Goal: Information Seeking & Learning: Learn about a topic

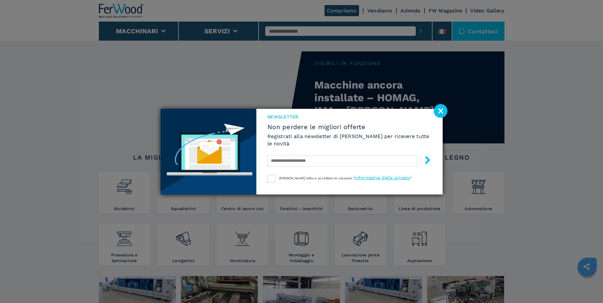
click at [445, 112] on image at bounding box center [441, 111] width 14 height 14
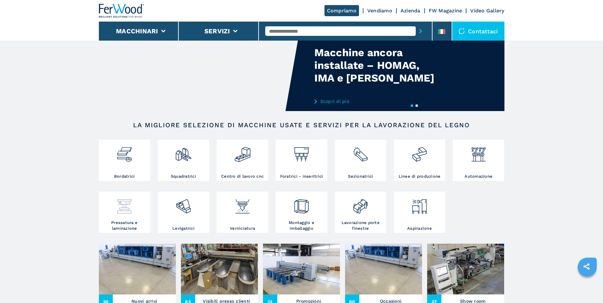
scroll to position [65, 0]
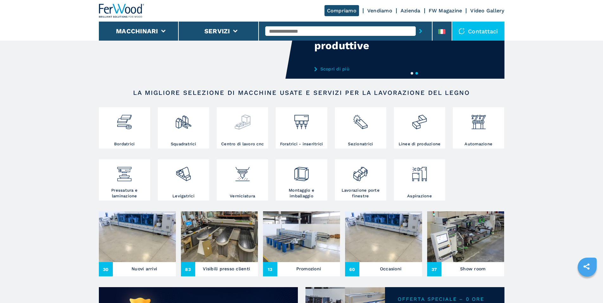
click at [241, 124] on img at bounding box center [242, 120] width 17 height 22
click at [245, 147] on h3 "Centro di lavoro cnc" at bounding box center [242, 144] width 42 height 6
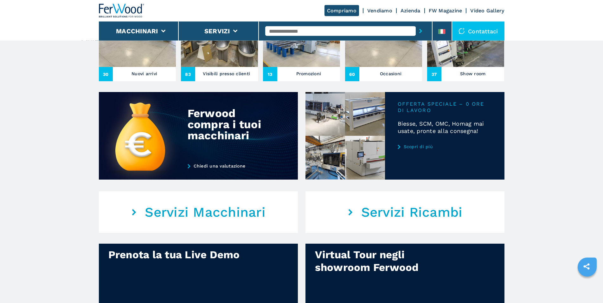
scroll to position [323, 0]
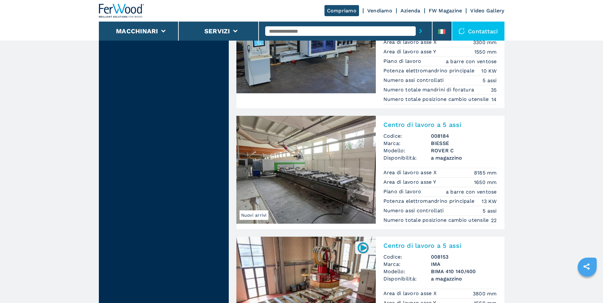
scroll to position [776, 0]
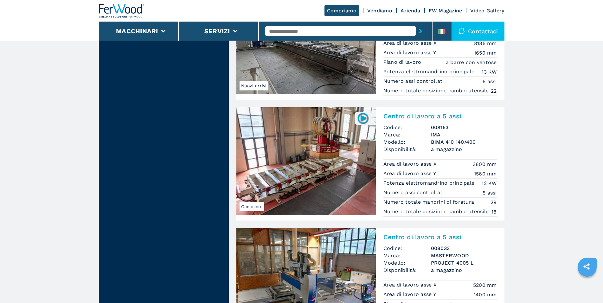
click at [319, 165] on img at bounding box center [305, 161] width 139 height 108
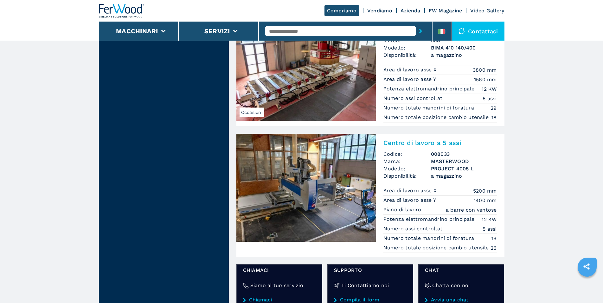
scroll to position [872, 0]
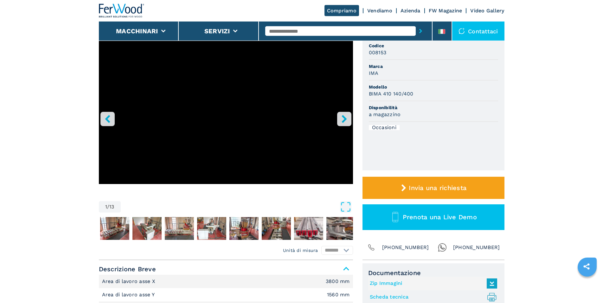
scroll to position [65, 0]
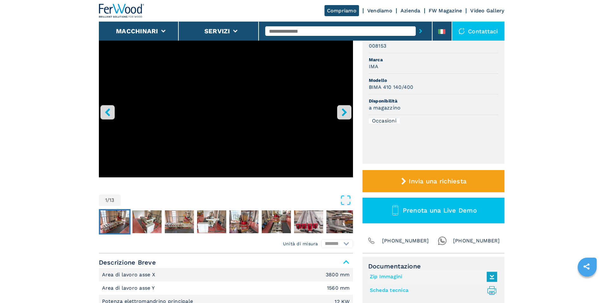
click at [111, 219] on img "Go to Slide 2" at bounding box center [114, 221] width 29 height 23
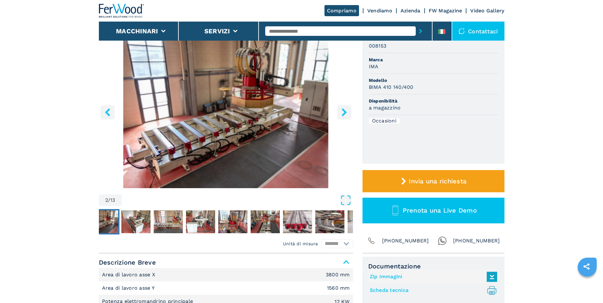
click at [345, 115] on icon "right-button" at bounding box center [344, 112] width 8 height 8
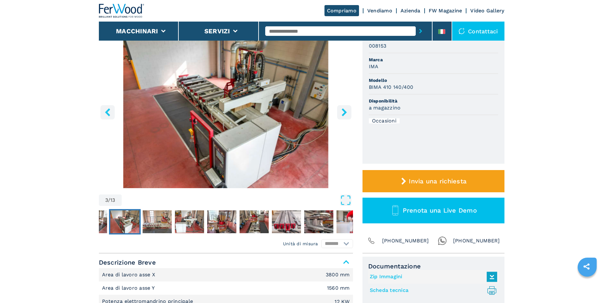
click at [274, 118] on img "Go to Slide 3" at bounding box center [226, 111] width 254 height 154
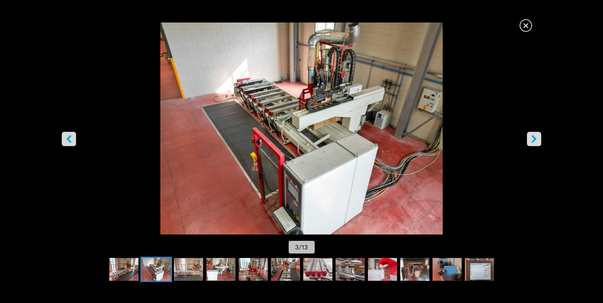
click at [535, 138] on icon "right-button" at bounding box center [533, 139] width 5 height 8
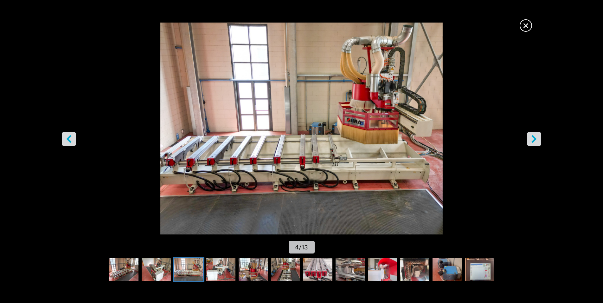
click at [535, 138] on icon "right-button" at bounding box center [533, 139] width 5 height 8
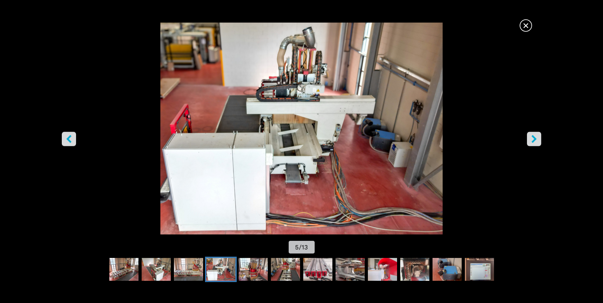
click at [535, 138] on icon "right-button" at bounding box center [533, 139] width 5 height 8
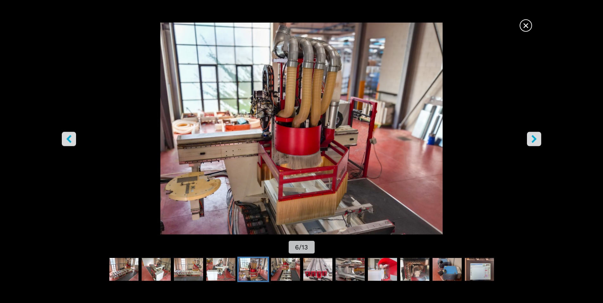
click at [535, 138] on icon "right-button" at bounding box center [533, 139] width 5 height 8
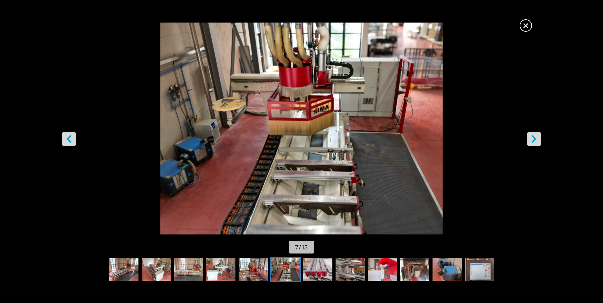
click at [535, 138] on icon "right-button" at bounding box center [533, 139] width 5 height 8
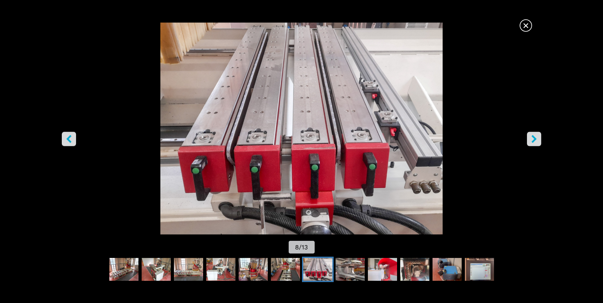
click at [535, 138] on icon "right-button" at bounding box center [533, 139] width 5 height 8
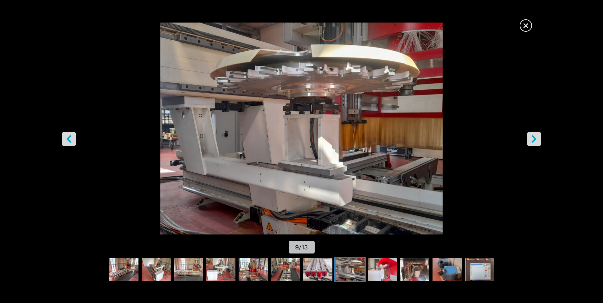
click at [535, 138] on icon "right-button" at bounding box center [533, 139] width 5 height 8
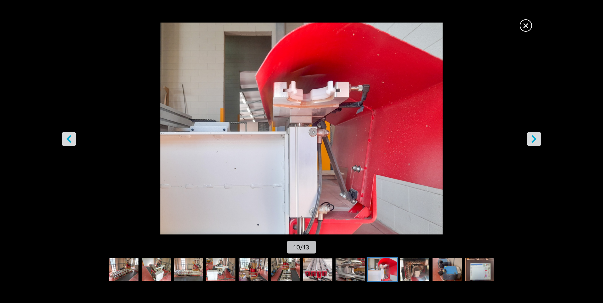
click at [535, 138] on icon "right-button" at bounding box center [533, 139] width 5 height 8
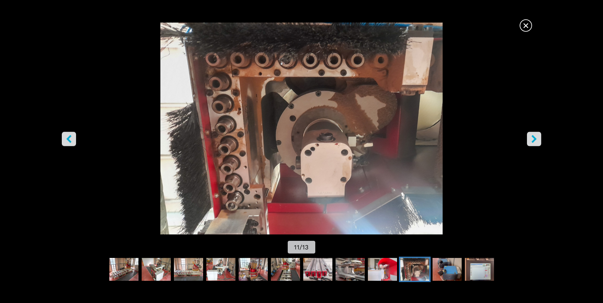
click at [535, 138] on icon "right-button" at bounding box center [533, 139] width 5 height 8
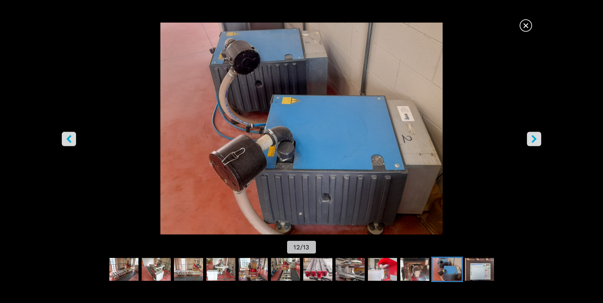
click at [535, 138] on icon "right-button" at bounding box center [533, 139] width 5 height 8
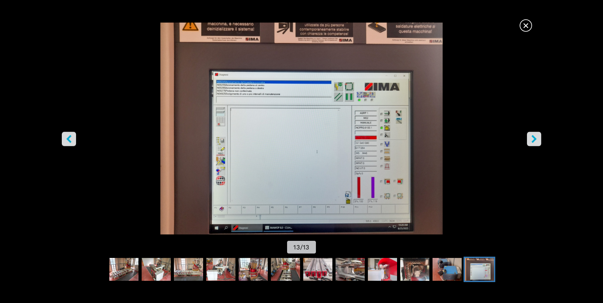
click at [535, 138] on icon "right-button" at bounding box center [533, 139] width 5 height 8
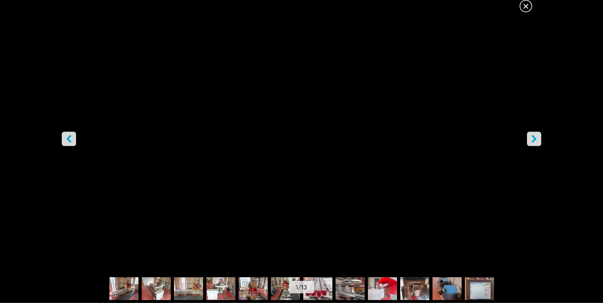
scroll to position [97, 0]
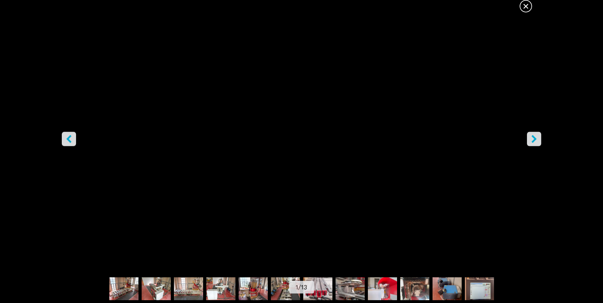
click at [522, 9] on span "×" at bounding box center [525, 4] width 11 height 11
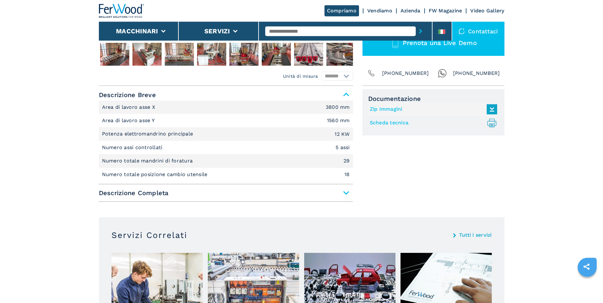
scroll to position [220, 0]
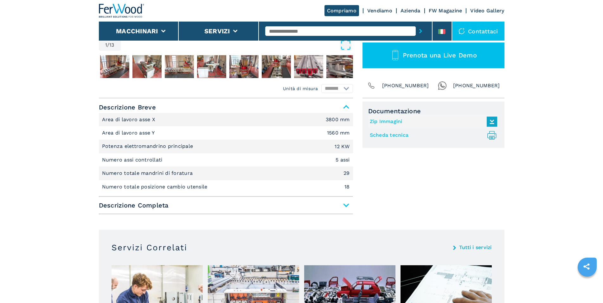
click at [393, 134] on link "Scheda tecnica .prefix__st0{stroke-linecap:round;stroke-linejoin:round}.prefix_…" at bounding box center [432, 135] width 124 height 10
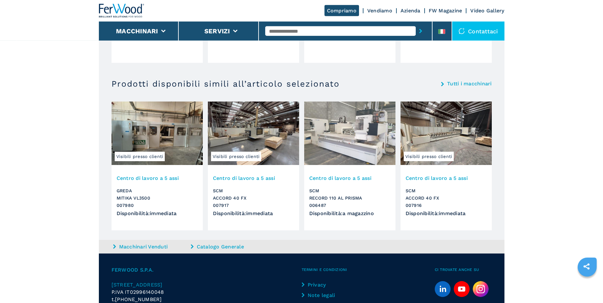
scroll to position [543, 0]
